Goal: Transaction & Acquisition: Purchase product/service

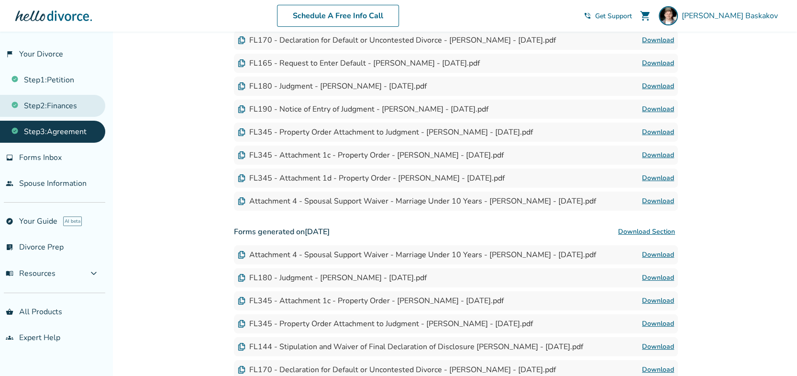
click at [57, 101] on link "Step 2 : Finances" at bounding box center [52, 106] width 105 height 22
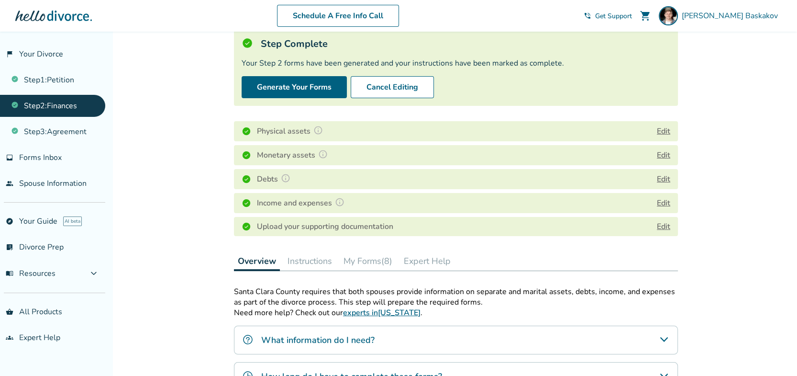
click at [376, 263] on button "My Forms (8)" at bounding box center [368, 260] width 56 height 19
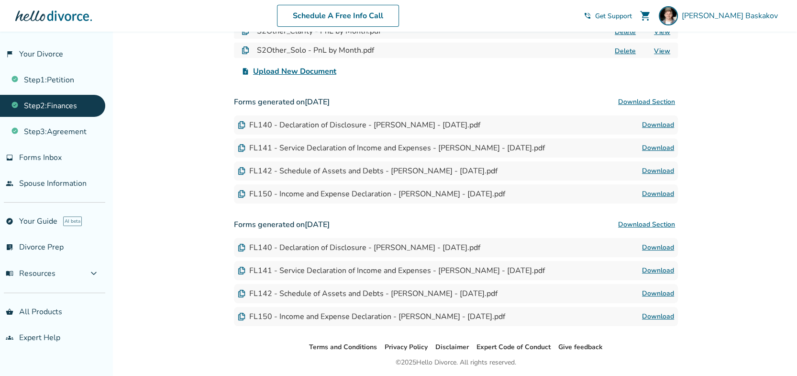
scroll to position [400, 0]
click at [648, 167] on link "Download" at bounding box center [658, 170] width 32 height 11
click at [665, 189] on link "Download" at bounding box center [658, 193] width 32 height 11
click at [33, 222] on link "explore Your Guide AI beta" at bounding box center [52, 221] width 105 height 22
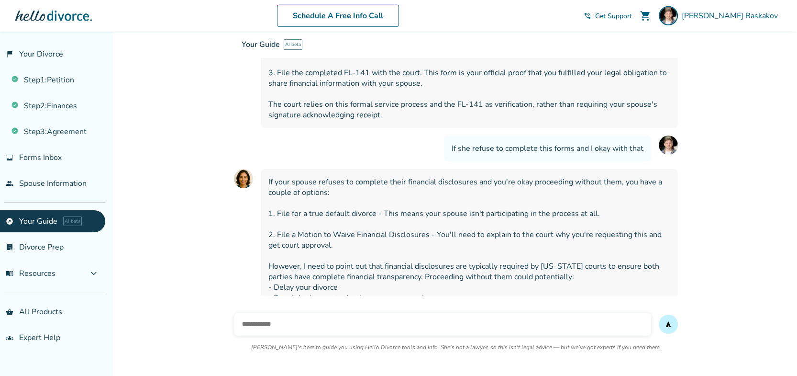
scroll to position [7026, 0]
click at [314, 324] on input "text" at bounding box center [442, 323] width 417 height 23
type input "**********"
click at [659, 314] on button "send" at bounding box center [668, 323] width 19 height 19
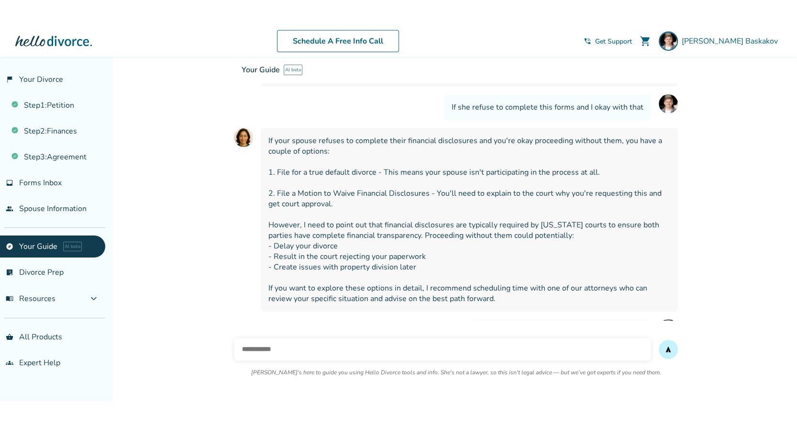
scroll to position [7043, 0]
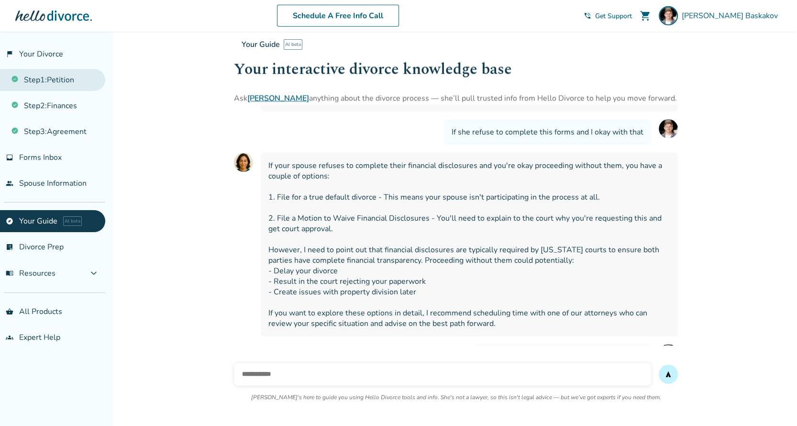
click at [46, 76] on link "Step 1 : Petition" at bounding box center [52, 80] width 105 height 22
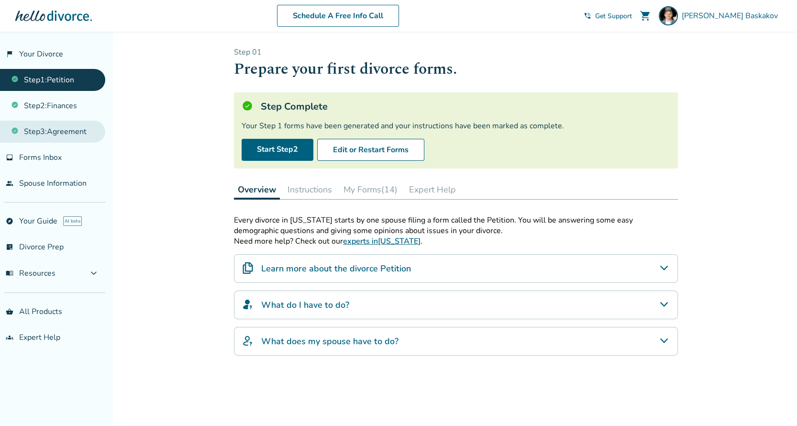
click at [45, 125] on link "Step 3 : Agreement" at bounding box center [52, 132] width 105 height 22
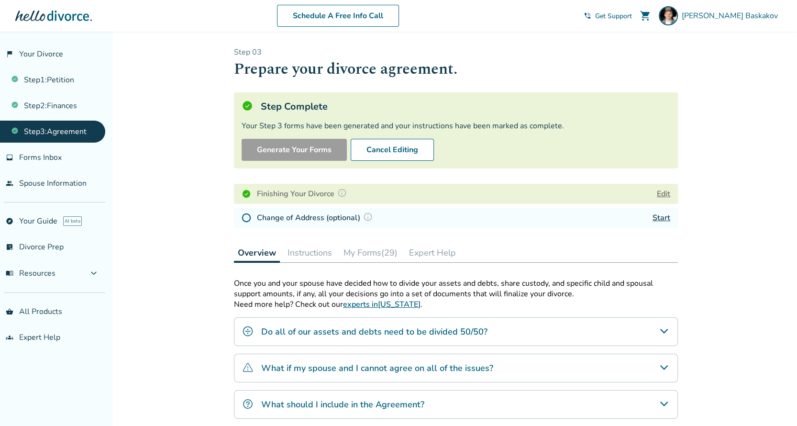
click at [663, 188] on button "Edit" at bounding box center [663, 193] width 13 height 11
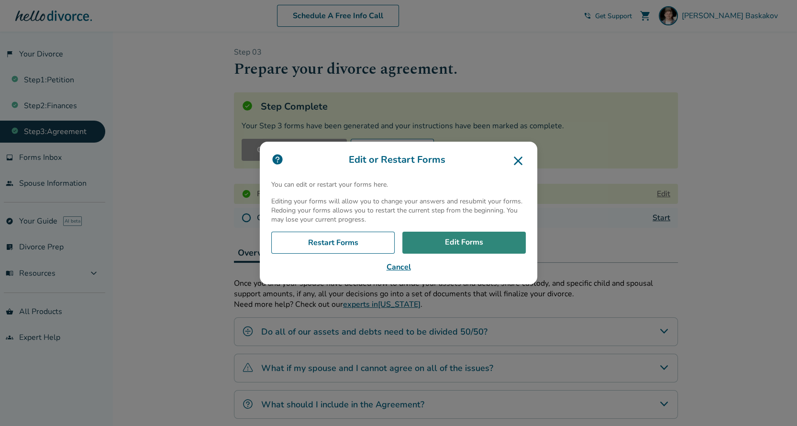
click at [474, 244] on link "Edit Forms" at bounding box center [463, 243] width 123 height 22
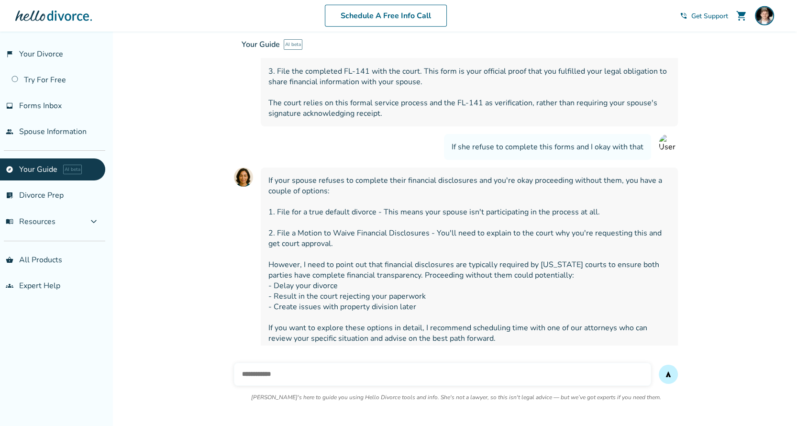
scroll to position [7043, 0]
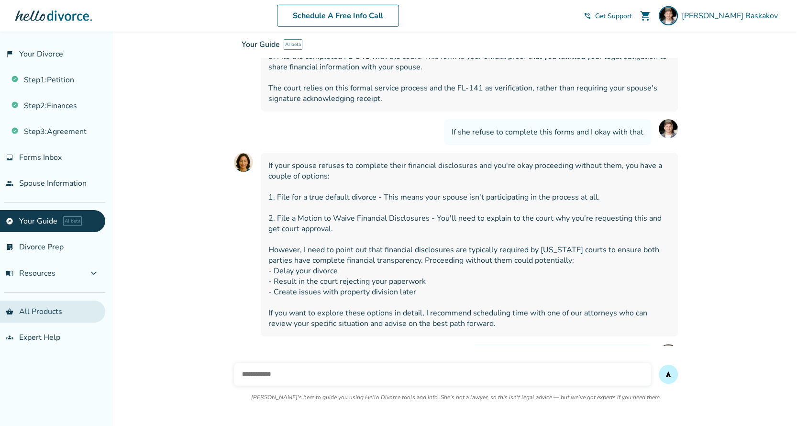
click at [50, 309] on link "shopping_basket All Products" at bounding box center [52, 311] width 105 height 22
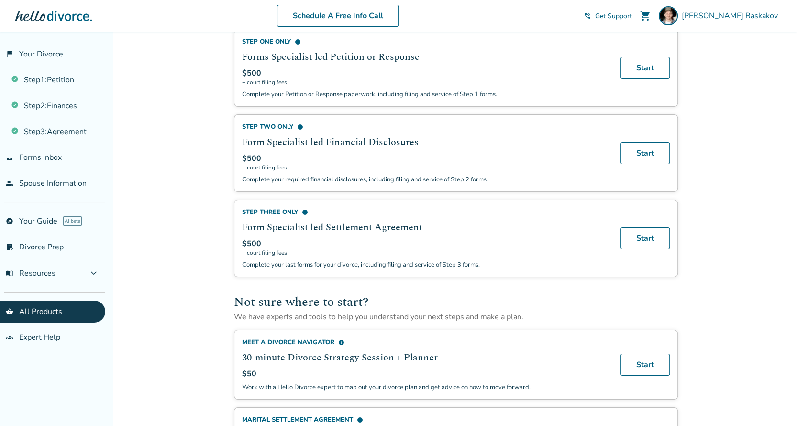
scroll to position [383, 0]
click at [636, 241] on link "Start" at bounding box center [645, 237] width 49 height 22
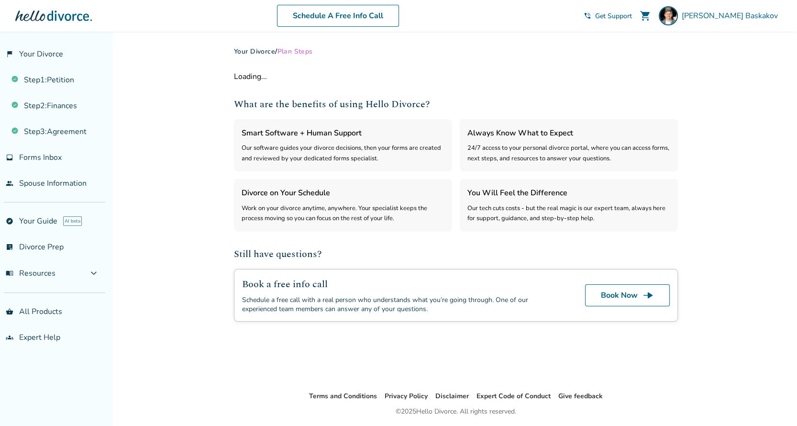
select select "***"
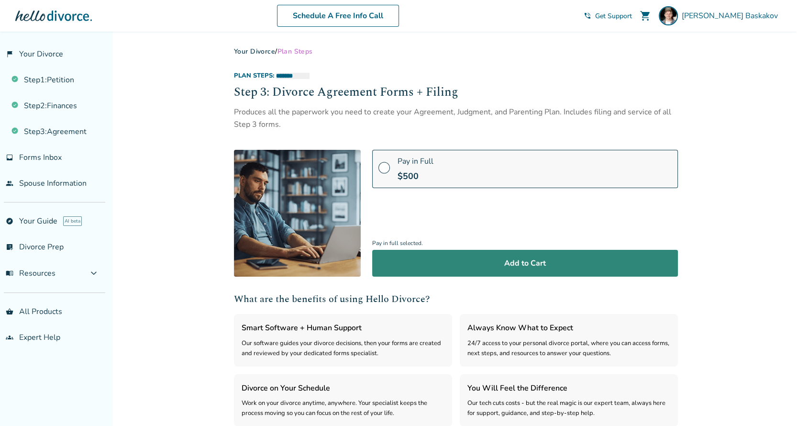
click at [500, 261] on button "Add to Cart" at bounding box center [525, 263] width 306 height 27
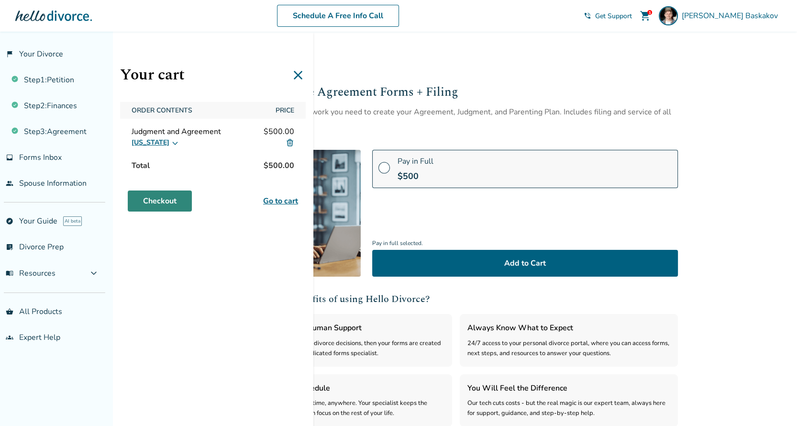
click at [156, 199] on link "Checkout" at bounding box center [160, 200] width 64 height 21
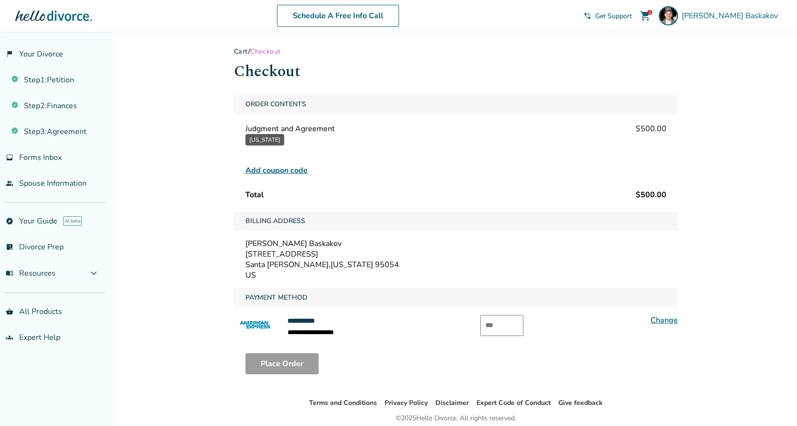
click at [496, 321] on input "text" at bounding box center [501, 325] width 43 height 21
type input "****"
click at [269, 358] on button "Place Order" at bounding box center [281, 363] width 73 height 21
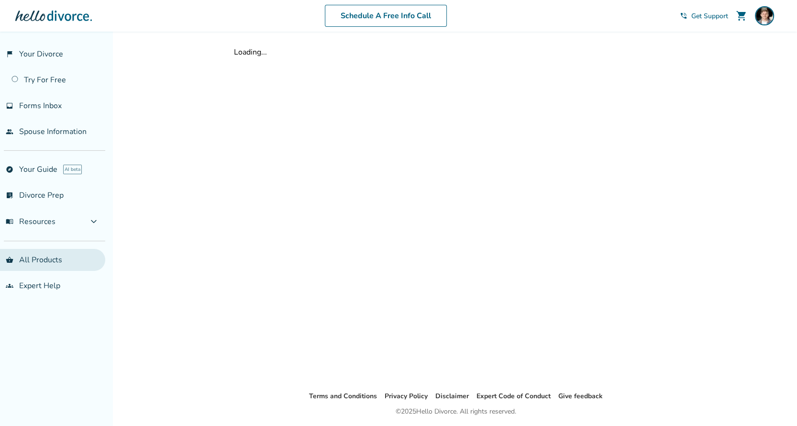
click at [37, 256] on link "shopping_basket All Products" at bounding box center [52, 260] width 105 height 22
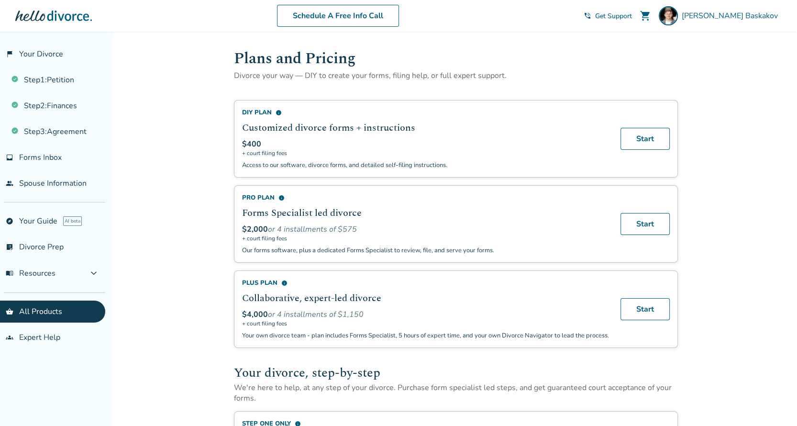
click at [651, 11] on span "shopping_cart" at bounding box center [645, 15] width 11 height 11
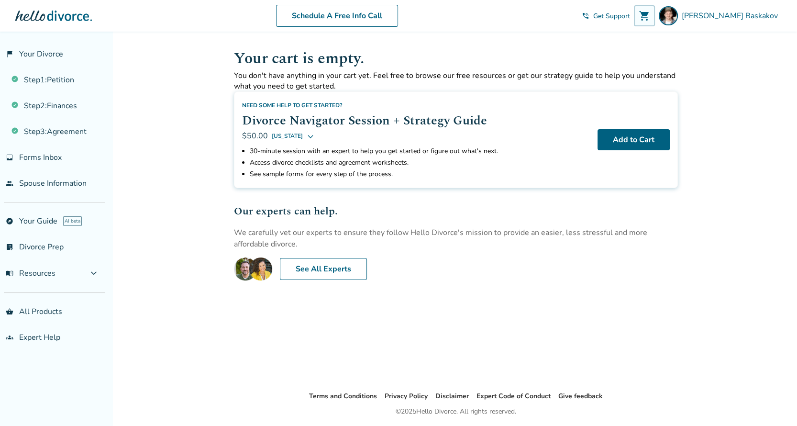
click at [650, 13] on span "shopping_cart" at bounding box center [644, 15] width 11 height 11
